Goal: Information Seeking & Learning: Learn about a topic

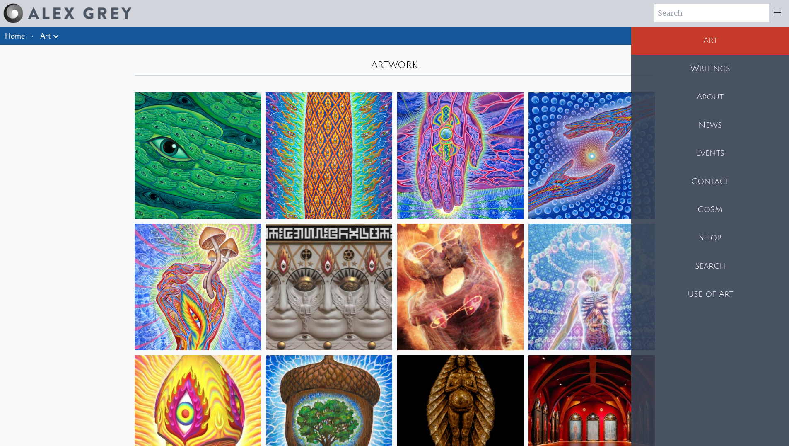
click at [27, 35] on li "Home" at bounding box center [14, 36] width 28 height 18
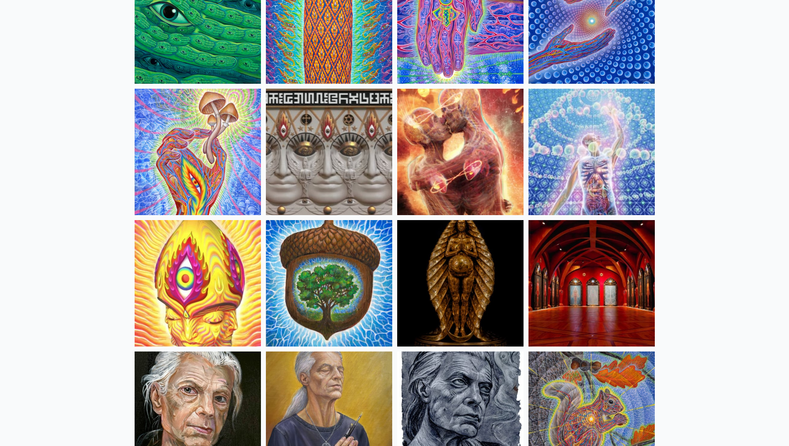
scroll to position [149, 0]
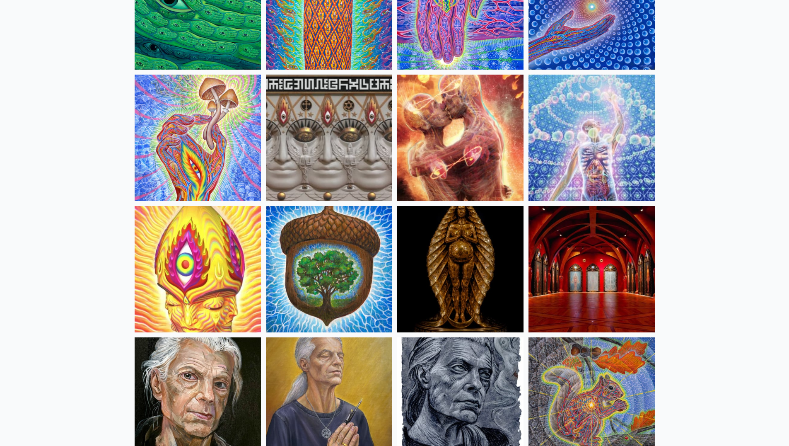
click at [605, 281] on img at bounding box center [592, 269] width 126 height 126
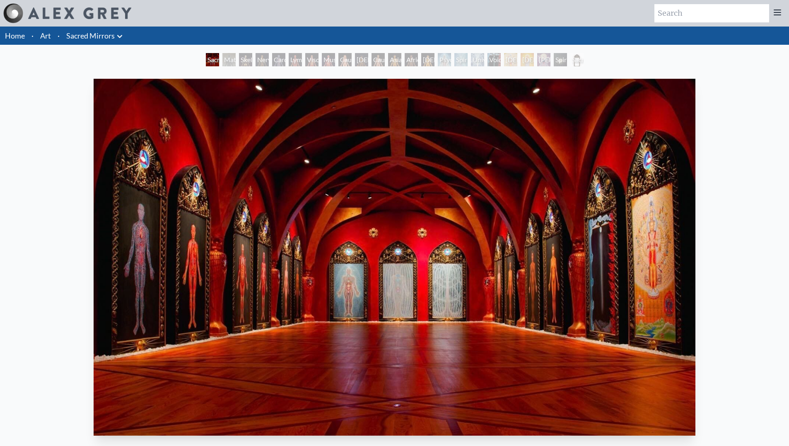
click at [239, 60] on div "Skeletal System" at bounding box center [245, 59] width 13 height 13
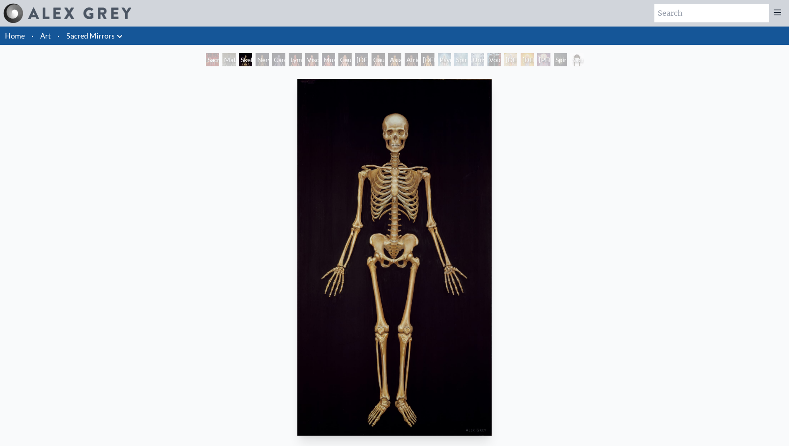
click at [275, 58] on div "Cardiovascular System" at bounding box center [278, 59] width 13 height 13
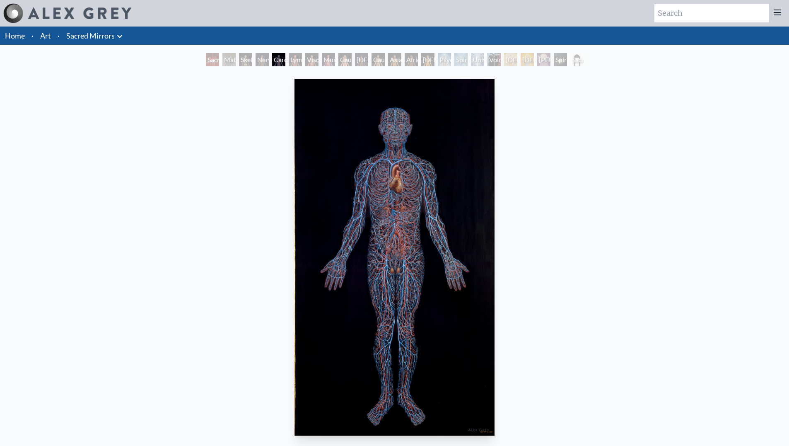
click at [323, 63] on div "Muscle System" at bounding box center [328, 59] width 13 height 13
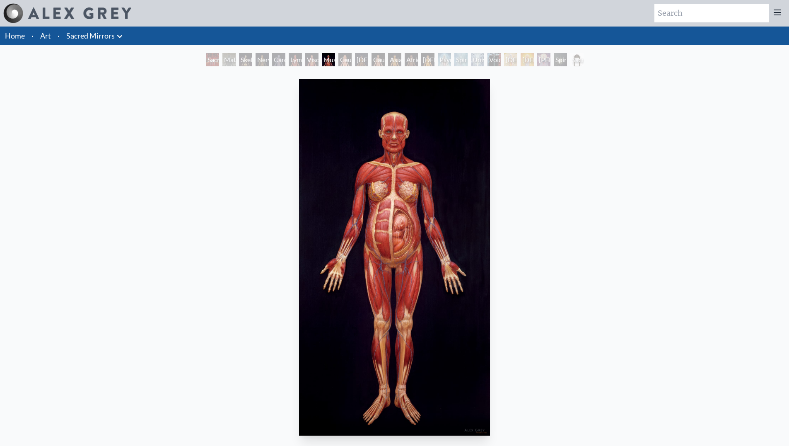
click at [355, 54] on div "[DEMOGRAPHIC_DATA] Woman" at bounding box center [361, 59] width 13 height 13
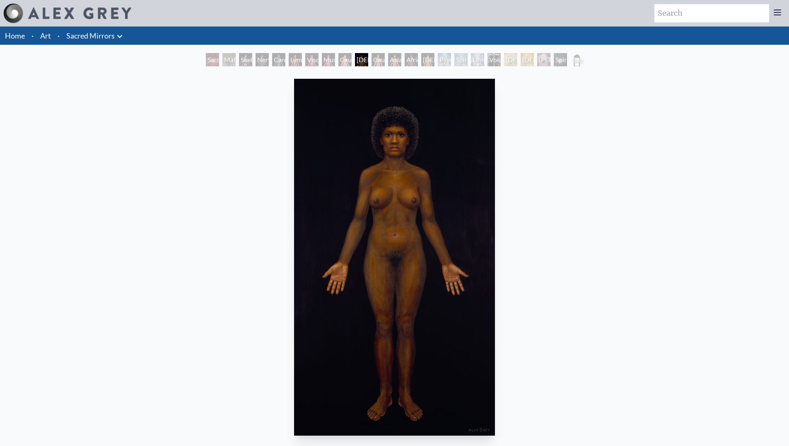
click at [394, 61] on div "Asian Man" at bounding box center [394, 59] width 13 height 13
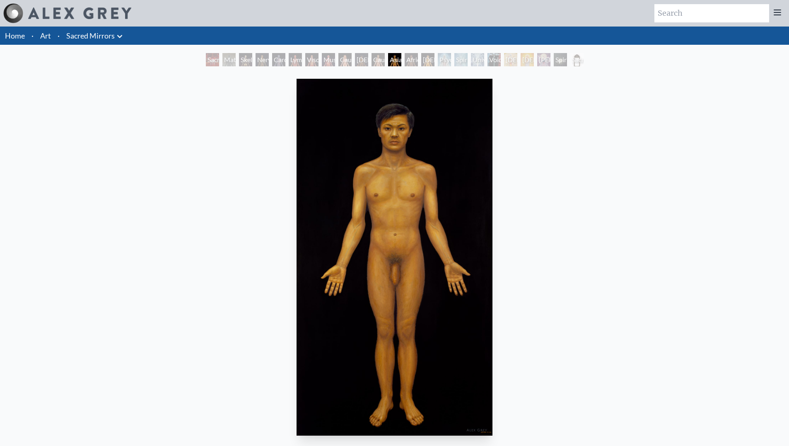
click at [432, 62] on div "[DEMOGRAPHIC_DATA] Woman" at bounding box center [427, 59] width 13 height 13
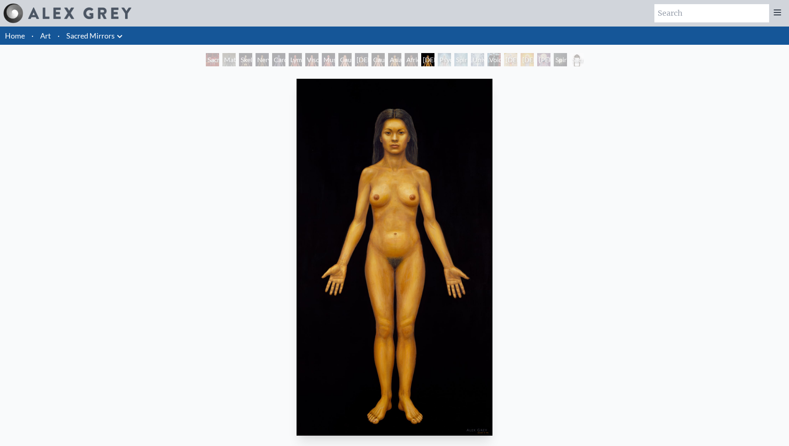
click at [446, 57] on div "Psychic Energy System" at bounding box center [444, 59] width 13 height 13
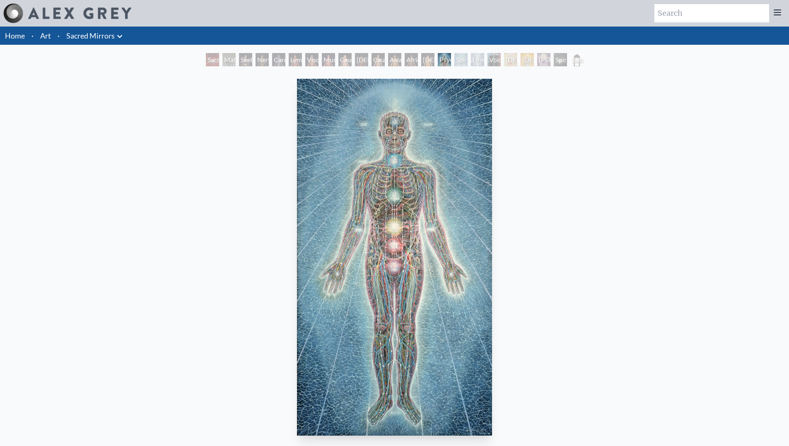
click at [438, 58] on div "Psychic Energy System" at bounding box center [444, 59] width 13 height 13
click at [438, 56] on div "Psychic Energy System" at bounding box center [444, 59] width 13 height 13
click at [488, 59] on div "Void Clear Light" at bounding box center [494, 59] width 13 height 13
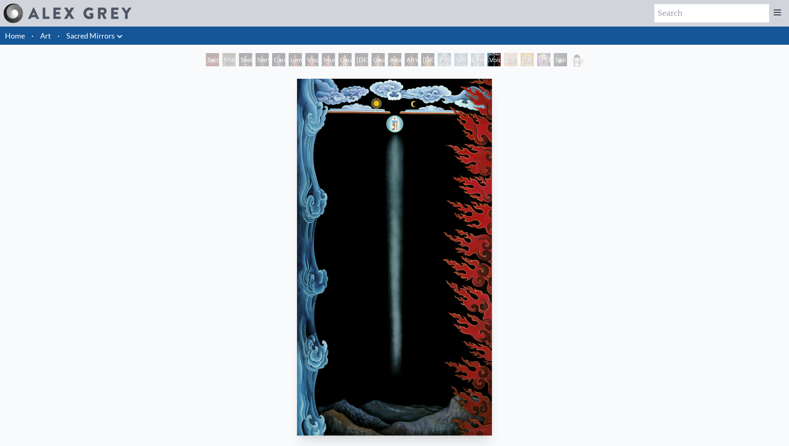
click at [471, 58] on div "Universal Mind Lattice" at bounding box center [477, 59] width 13 height 13
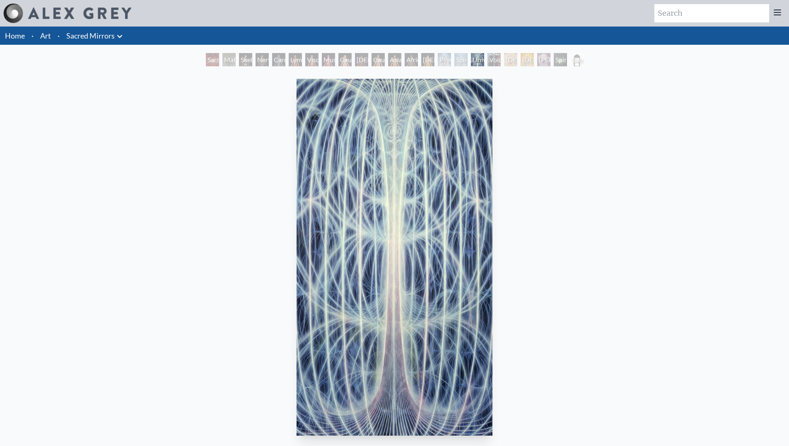
click at [438, 56] on div "Psychic Energy System" at bounding box center [444, 59] width 13 height 13
